Goal: Task Accomplishment & Management: Use online tool/utility

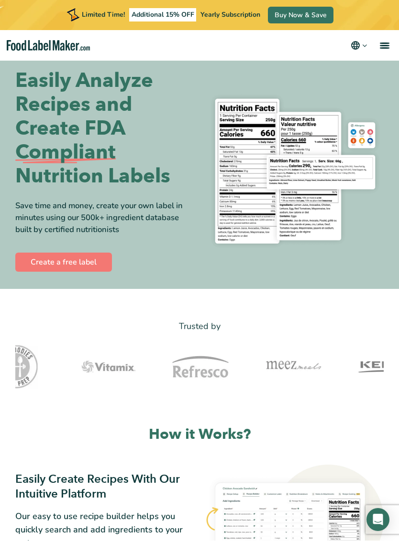
scroll to position [8, 0]
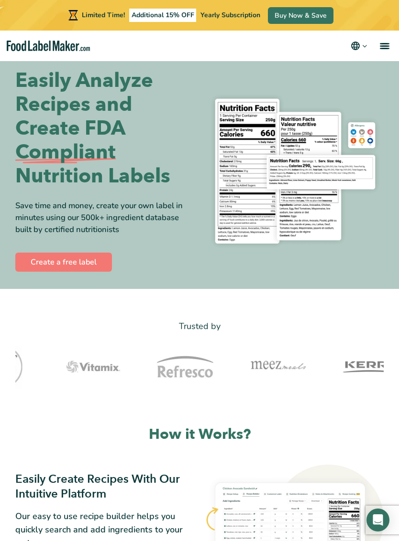
click at [96, 259] on link "Create a free label" at bounding box center [63, 262] width 97 height 19
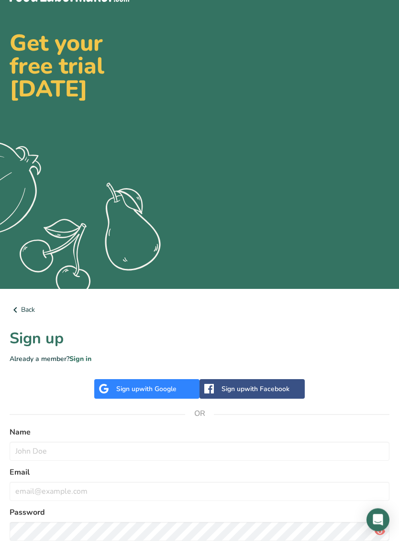
scroll to position [76, 0]
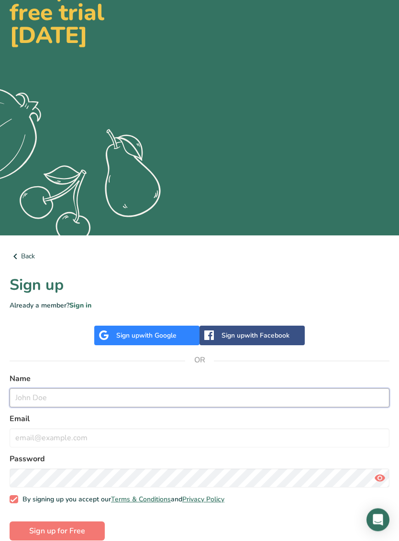
click at [193, 403] on input "text" at bounding box center [199, 398] width 379 height 19
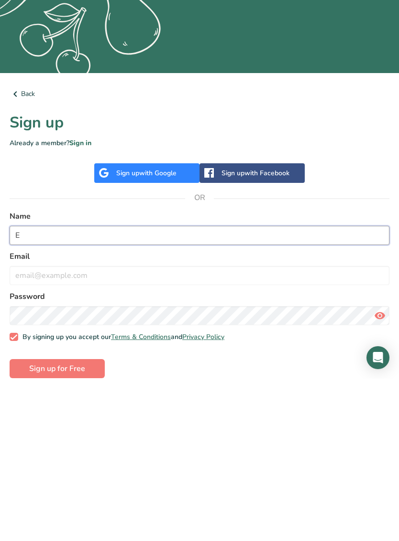
scroll to position [92, 0]
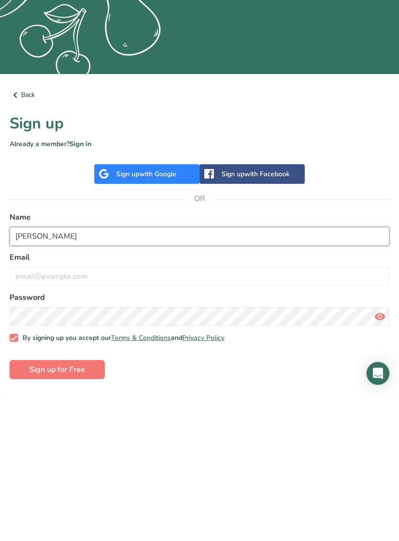
type input "[PERSON_NAME]"
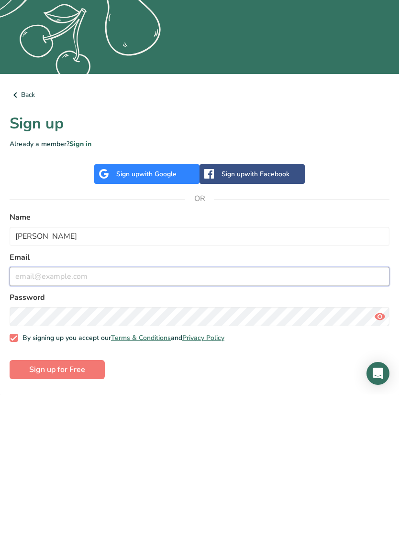
click at [183, 414] on input "email" at bounding box center [199, 423] width 379 height 19
type input "[EMAIL_ADDRESS][DOMAIN_NAME]"
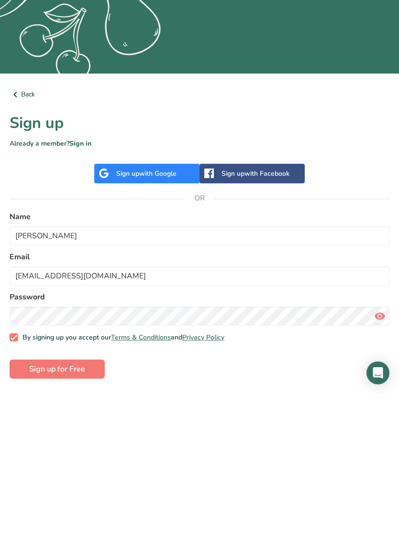
click at [80, 511] on span "Sign up for Free" at bounding box center [57, 516] width 56 height 11
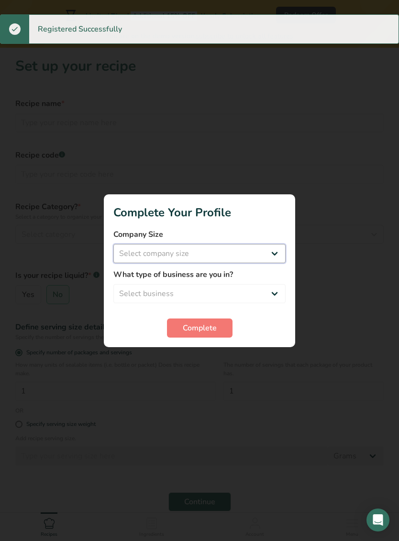
click at [259, 259] on select "Select company size Fewer than 10 Employees 10 to 50 Employees 51 to 500 Employ…" at bounding box center [199, 253] width 172 height 19
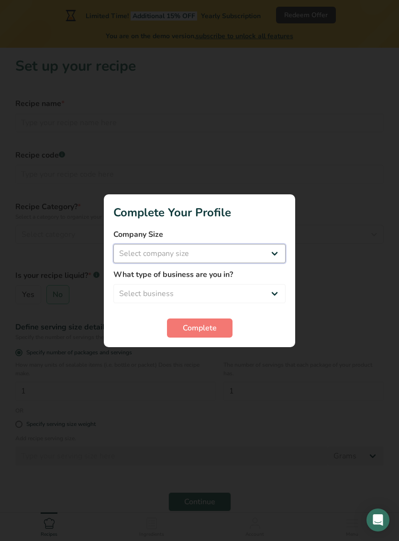
select select "1"
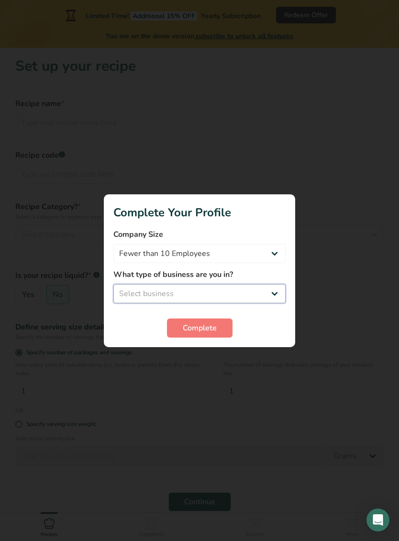
click at [255, 299] on select "Select business Packaged Food Manufacturer Restaurant & Cafe Bakery Meal Plans …" at bounding box center [199, 293] width 172 height 19
select select "1"
click at [214, 333] on span "Complete" at bounding box center [200, 328] width 34 height 11
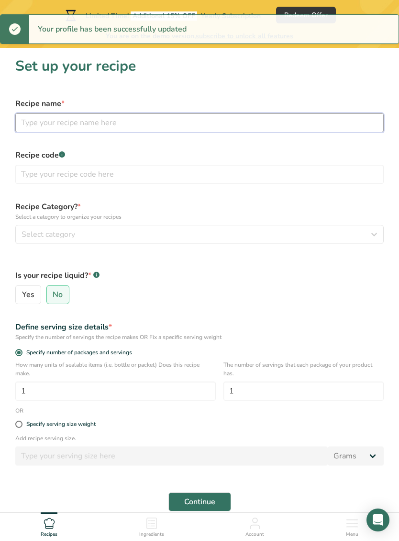
click at [310, 121] on input "text" at bounding box center [199, 122] width 368 height 19
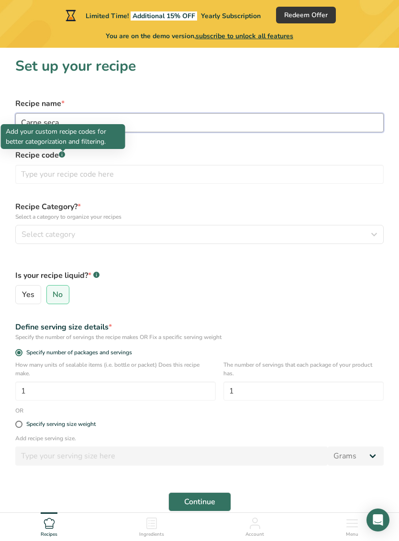
type input "Carne seca"
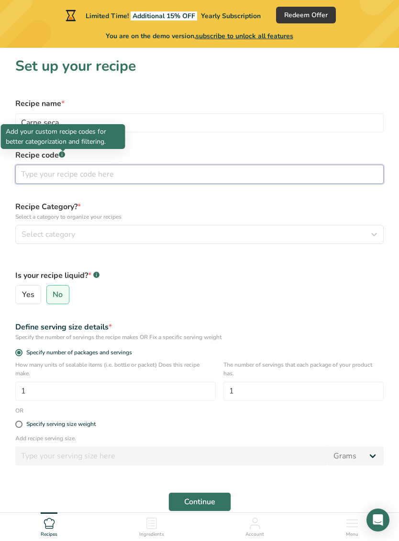
click at [188, 177] on input "text" at bounding box center [199, 174] width 368 height 19
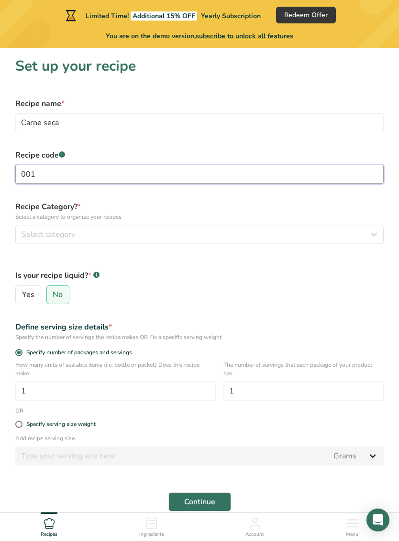
type input "001"
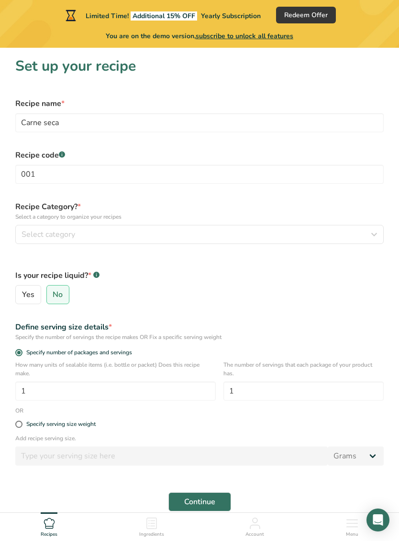
click at [350, 227] on button "Select category" at bounding box center [199, 234] width 368 height 19
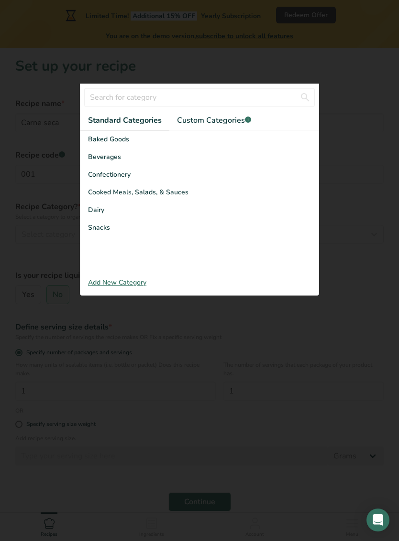
click at [112, 231] on div "Snacks" at bounding box center [199, 228] width 238 height 18
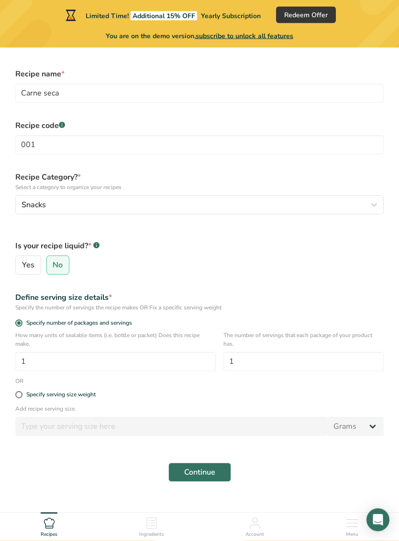
scroll to position [29, 0]
click at [22, 397] on span "Specify serving size weight" at bounding box center [58, 395] width 73 height 7
click at [22, 397] on input "Specify serving size weight" at bounding box center [18, 395] width 6 height 6
radio input "true"
radio input "false"
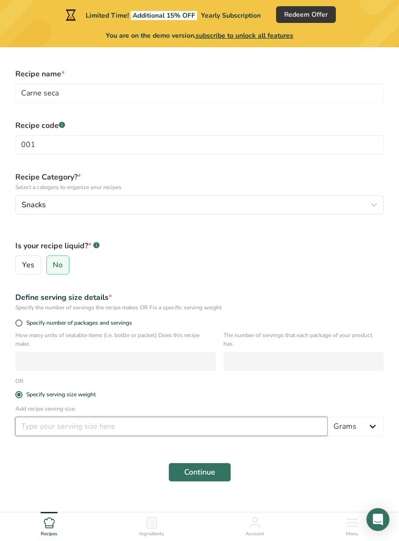
click at [191, 426] on input "number" at bounding box center [171, 427] width 312 height 19
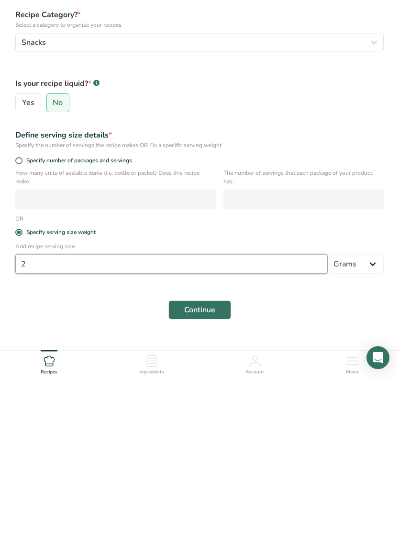
scroll to position [45, 0]
type input "2.30"
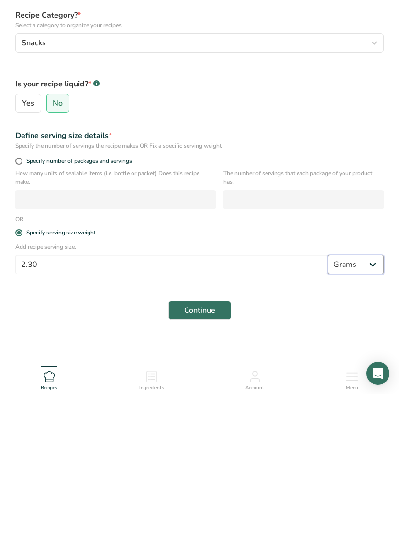
click at [367, 402] on select "Grams kg mg mcg lb oz l mL fl oz tbsp tsp cup qt gallon" at bounding box center [355, 411] width 56 height 19
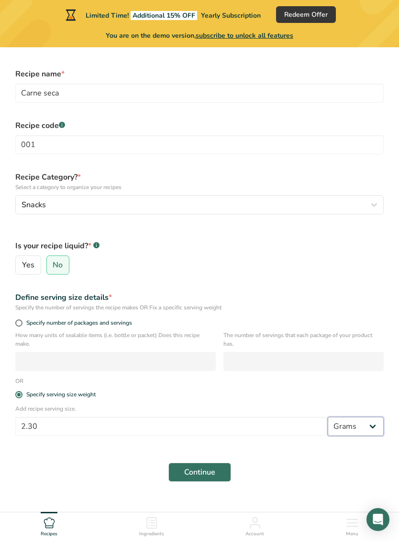
select select "5"
click at [214, 469] on span "Continue" at bounding box center [199, 472] width 31 height 11
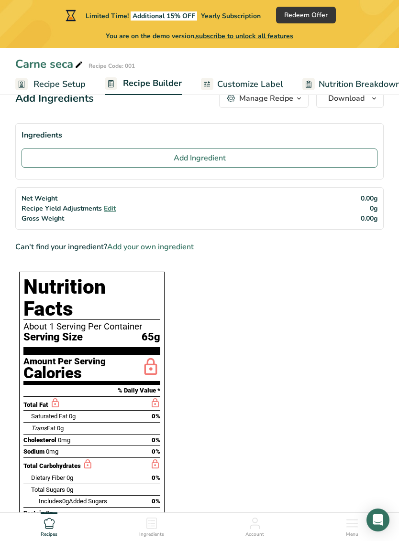
scroll to position [27, 0]
click at [104, 205] on span "Edit" at bounding box center [110, 209] width 12 height 9
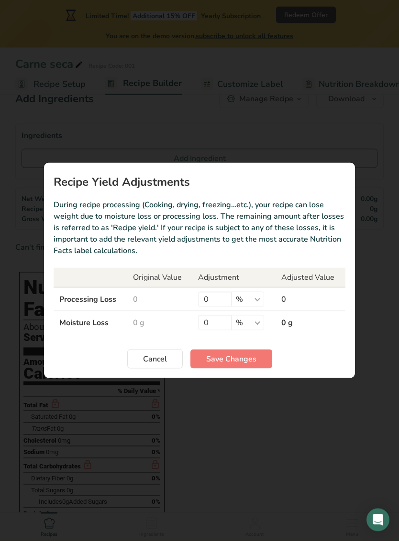
scroll to position [28, 0]
click at [291, 322] on td "0 g" at bounding box center [310, 323] width 70 height 23
click at [164, 356] on span "Cancel" at bounding box center [155, 359] width 24 height 11
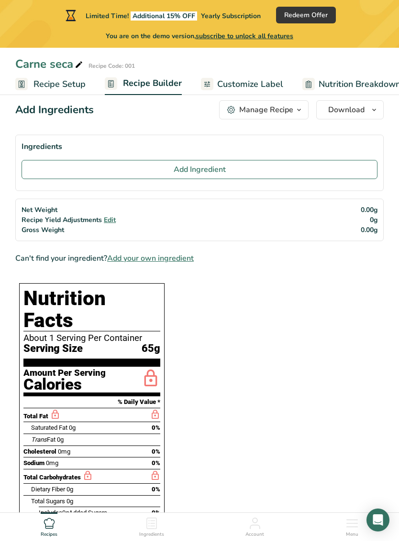
scroll to position [0, 0]
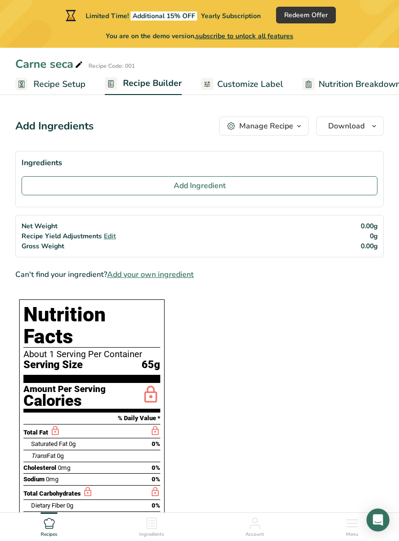
click at [70, 83] on span "Recipe Setup" at bounding box center [59, 84] width 52 height 13
select select "5"
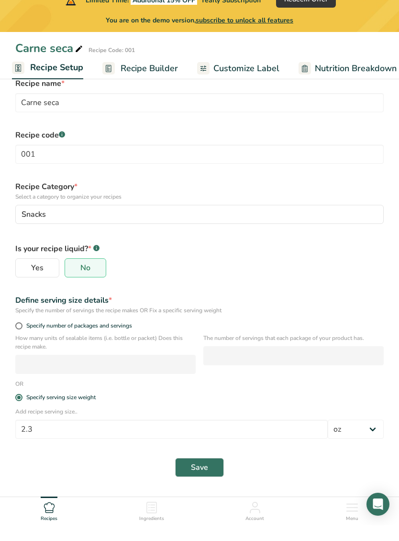
scroll to position [29, 0]
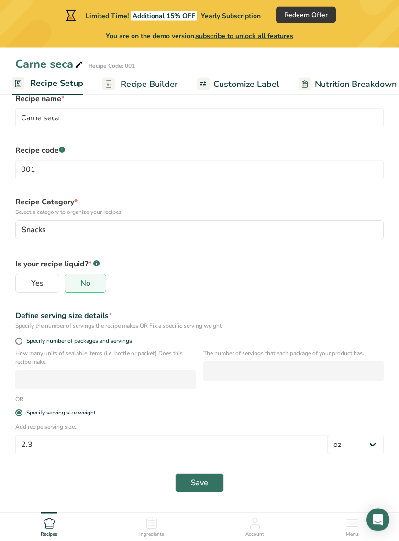
click at [357, 433] on div "Add recipe serving size.. 2.3 Grams kg mg mcg lb oz l mL fl oz tbsp tsp cup qt …" at bounding box center [199, 441] width 379 height 37
click at [365, 438] on select "Grams kg mg mcg lb oz l mL fl oz tbsp tsp cup qt gallon" at bounding box center [355, 445] width 56 height 19
click at [207, 481] on span "Save" at bounding box center [199, 483] width 17 height 11
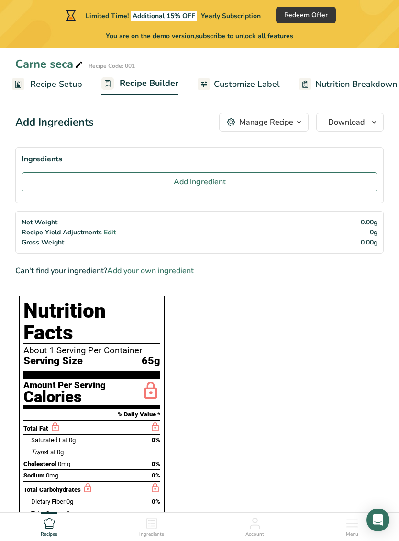
scroll to position [8, 0]
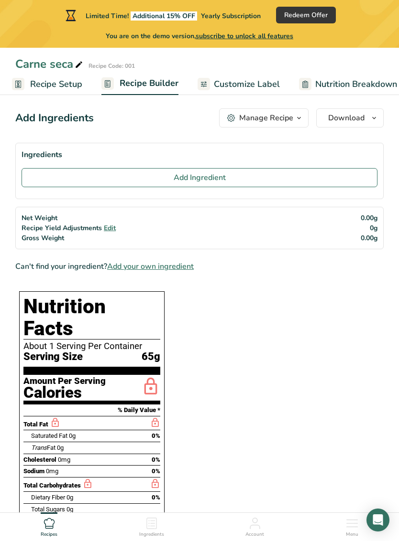
click at [293, 119] on span "button" at bounding box center [298, 117] width 11 height 11
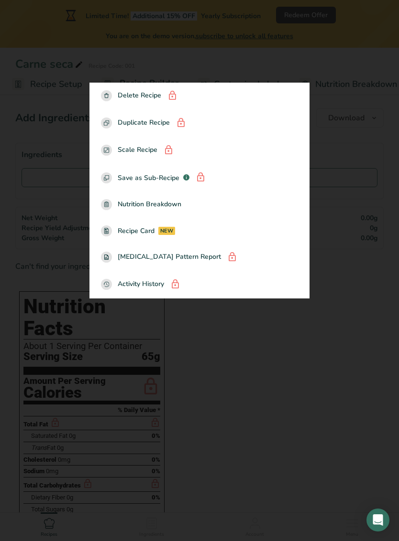
click at [292, 340] on div at bounding box center [199, 270] width 399 height 541
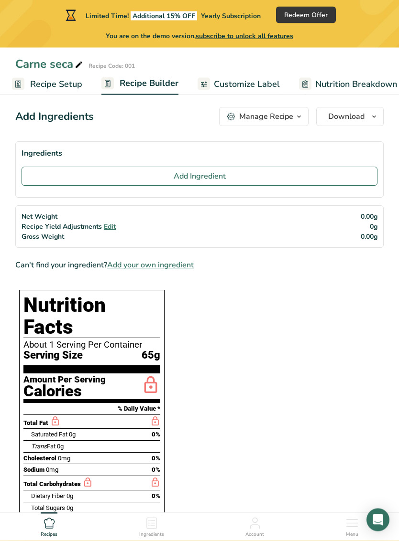
scroll to position [0, 0]
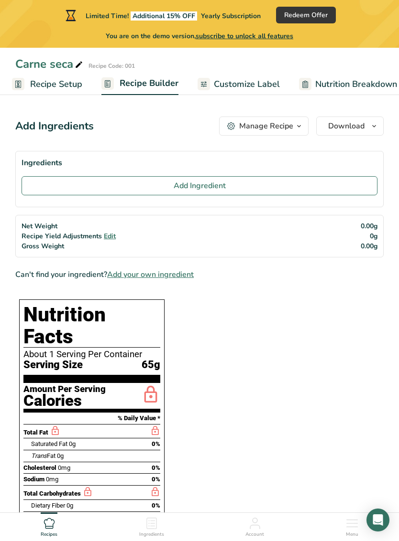
click at [349, 82] on span "Nutrition Breakdown" at bounding box center [356, 84] width 82 height 13
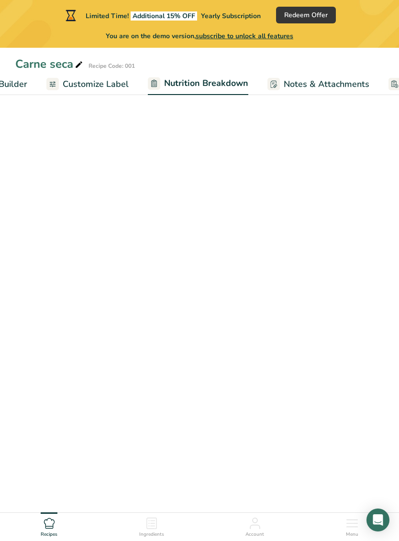
scroll to position [0, 234]
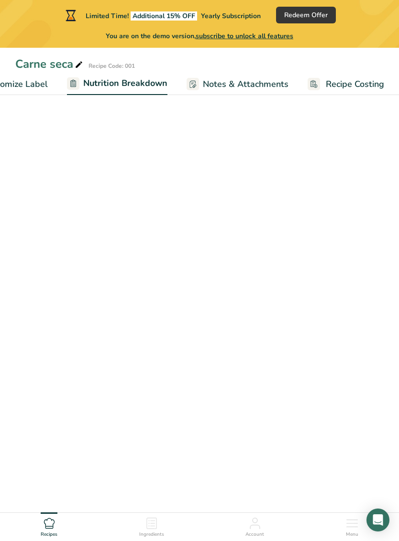
select select "Calories"
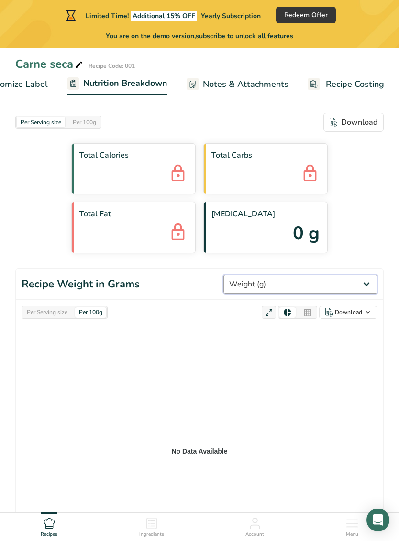
click at [302, 291] on select "Weight (g) Calories (kcal) Energy KJ (kj) Total Fat (g) Saturated Fat (g) Trans…" at bounding box center [300, 284] width 154 height 19
click at [334, 284] on select "Weight (g) Calories (kcal) Energy KJ (kj) Total Fat (g) Saturated Fat (g) Trans…" at bounding box center [300, 284] width 154 height 19
click at [218, 333] on icon "No Data Available" at bounding box center [200, 446] width 356 height 239
click at [103, 310] on div "Per 100g" at bounding box center [90, 312] width 31 height 11
click at [269, 350] on icon "No Data Available" at bounding box center [200, 446] width 356 height 239
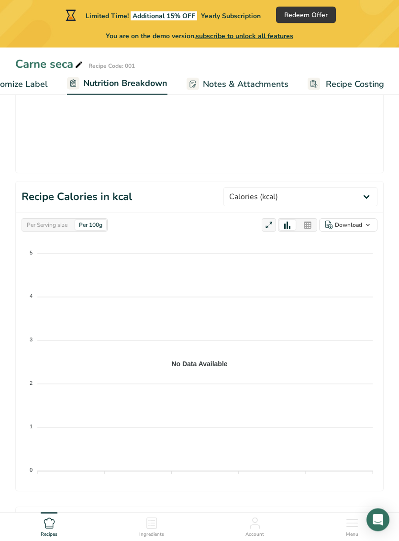
scroll to position [399, 0]
click at [351, 194] on select "Weight (g) Calories (kcal) Energy KJ (kj) Total Fat (g) Saturated Fat (g) Trans…" at bounding box center [300, 196] width 154 height 19
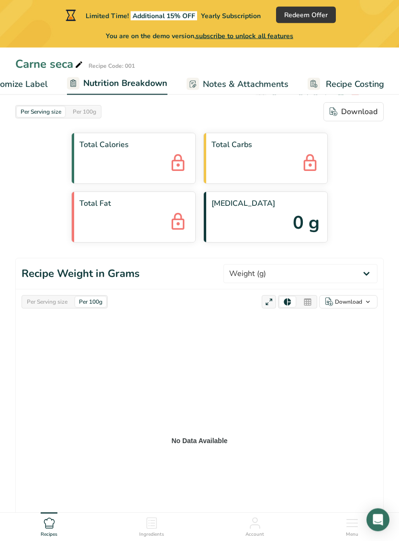
scroll to position [0, 0]
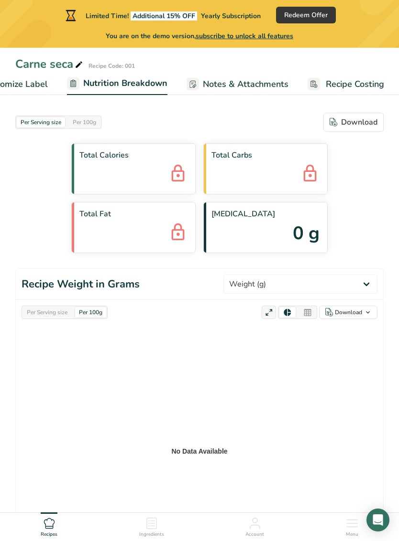
click at [34, 86] on span "Customize Label" at bounding box center [15, 84] width 66 height 13
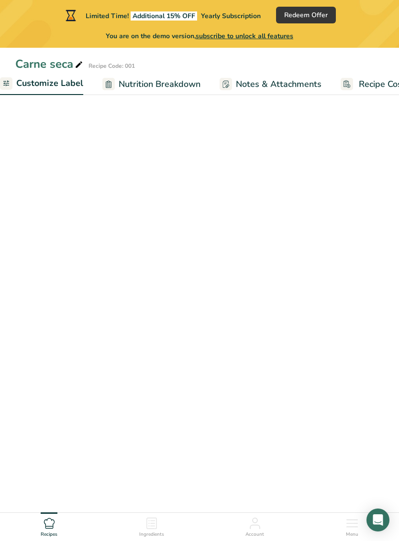
scroll to position [0, 186]
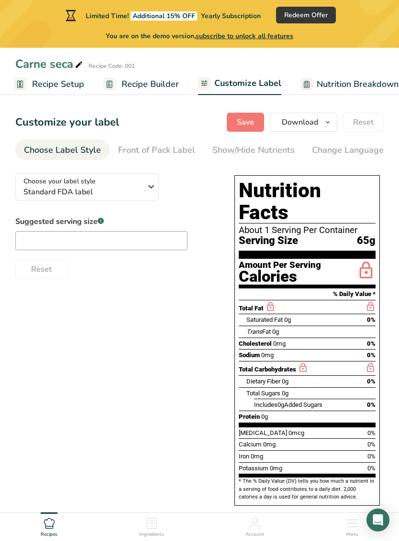
click at [162, 85] on span "Recipe Builder" at bounding box center [149, 84] width 57 height 13
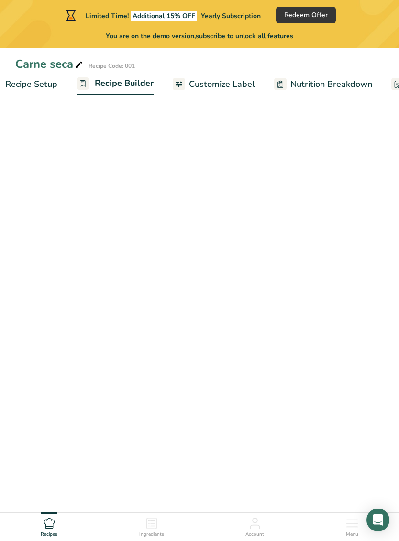
scroll to position [0, 92]
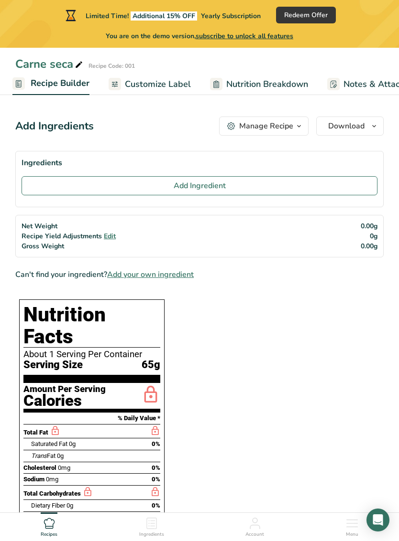
click at [369, 212] on div "Ingredients Add Ingredient Net Weight Recipe Yield Adjustments Edit Gross Weigh…" at bounding box center [199, 204] width 368 height 107
click at [227, 186] on button "Add Ingredient" at bounding box center [200, 185] width 356 height 19
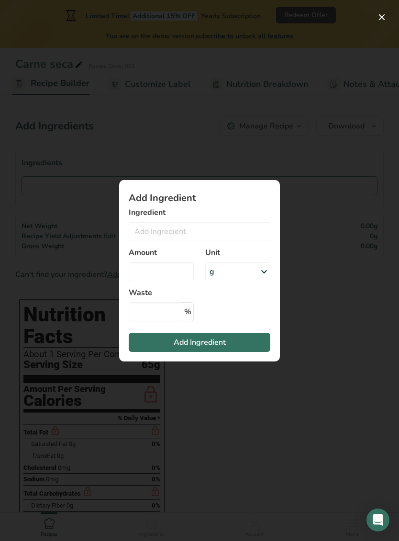
click at [252, 270] on div "g" at bounding box center [237, 271] width 65 height 19
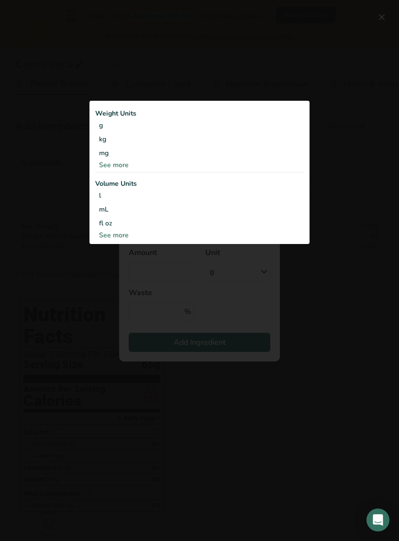
click at [132, 166] on div "See more" at bounding box center [199, 165] width 208 height 10
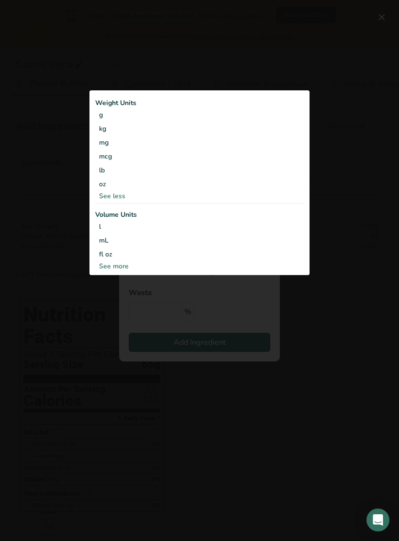
click at [107, 187] on div "oz" at bounding box center [199, 185] width 208 height 14
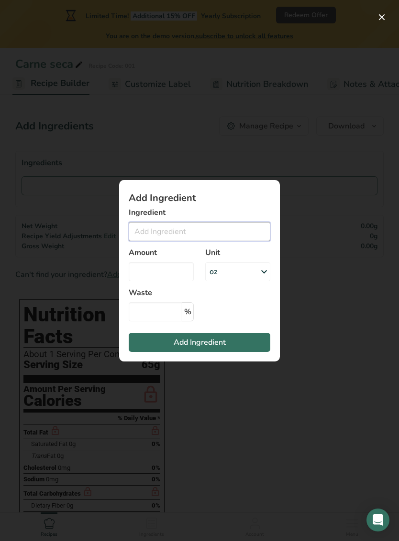
click at [241, 230] on input "Add ingredient modal" at bounding box center [199, 231] width 141 height 19
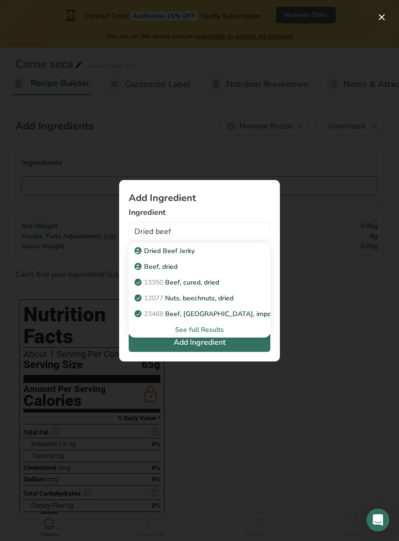
click at [194, 250] on div "Dried Beef Jerky" at bounding box center [191, 251] width 111 height 10
type input "Dried Beef Jerky"
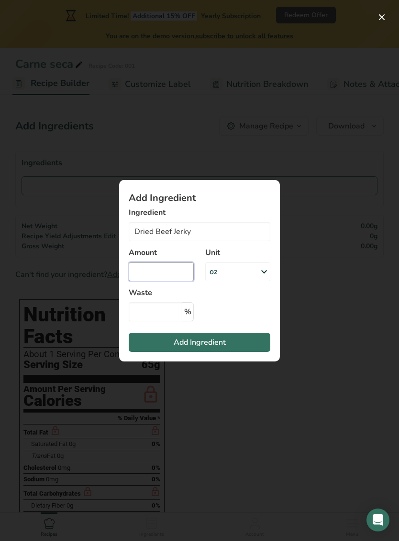
click at [182, 273] on input "Add ingredient modal" at bounding box center [161, 271] width 65 height 19
type input "2.30"
click at [218, 341] on span "Add Ingredient" at bounding box center [199, 342] width 52 height 11
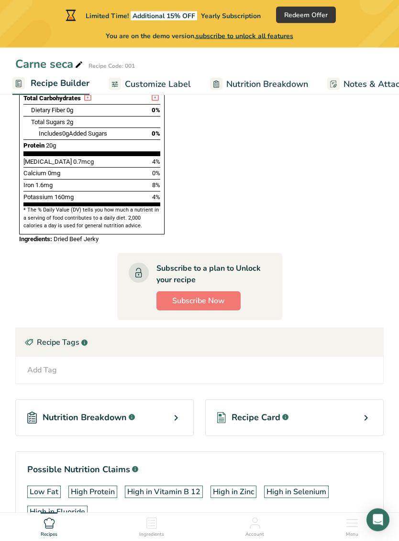
scroll to position [456, 0]
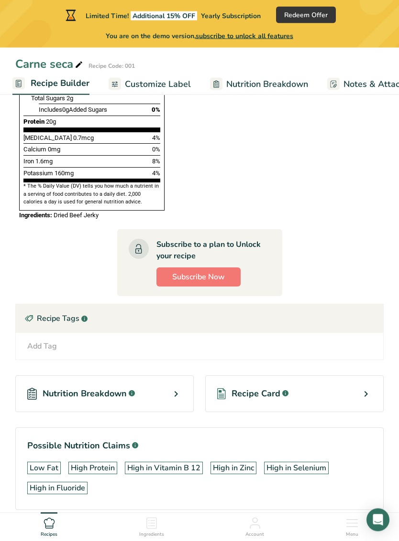
click at [292, 376] on div "Recipe Card .a-a{fill:#347362;}.b-a{fill:#fff;}" at bounding box center [294, 394] width 178 height 37
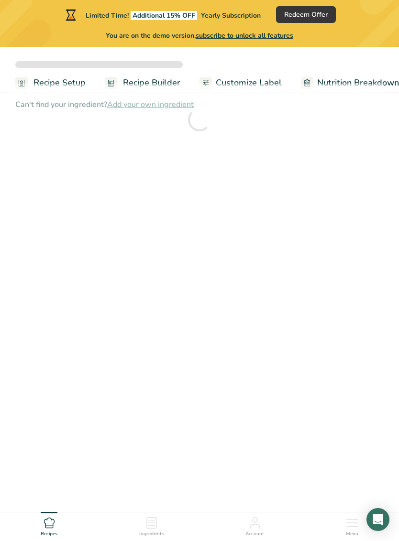
scroll to position [45, 0]
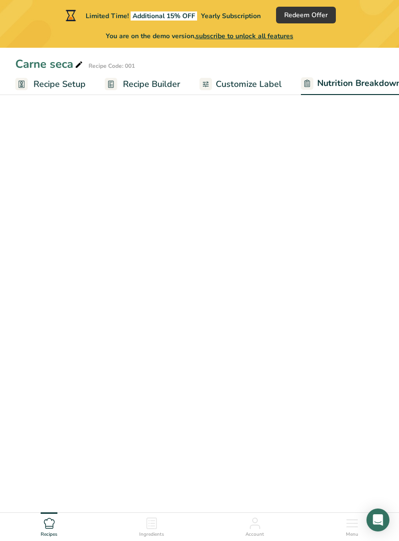
select select "Calories"
select select "5"
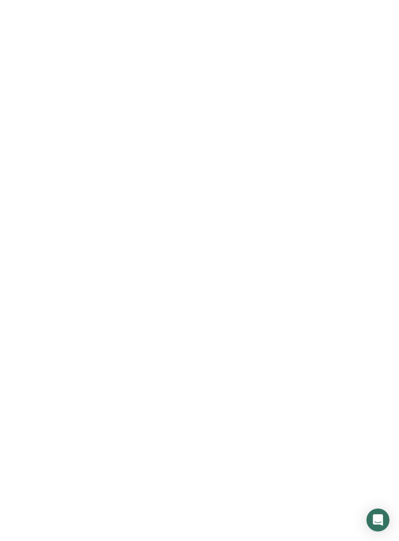
scroll to position [77, 0]
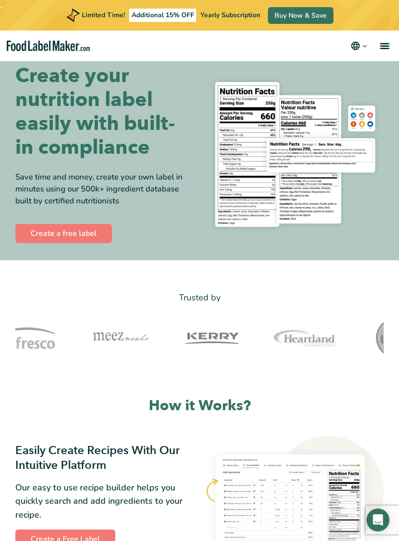
scroll to position [13, 0]
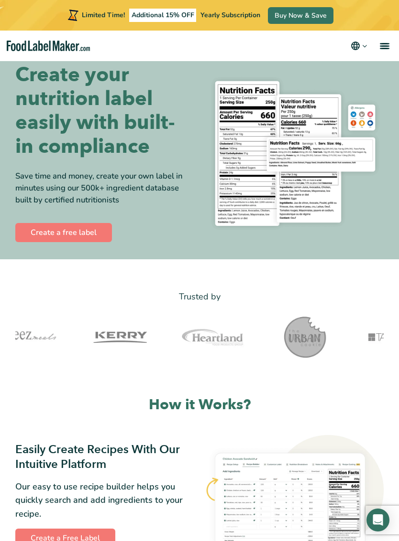
click at [43, 229] on link "Create a free label" at bounding box center [63, 232] width 97 height 19
